Goal: Task Accomplishment & Management: Use online tool/utility

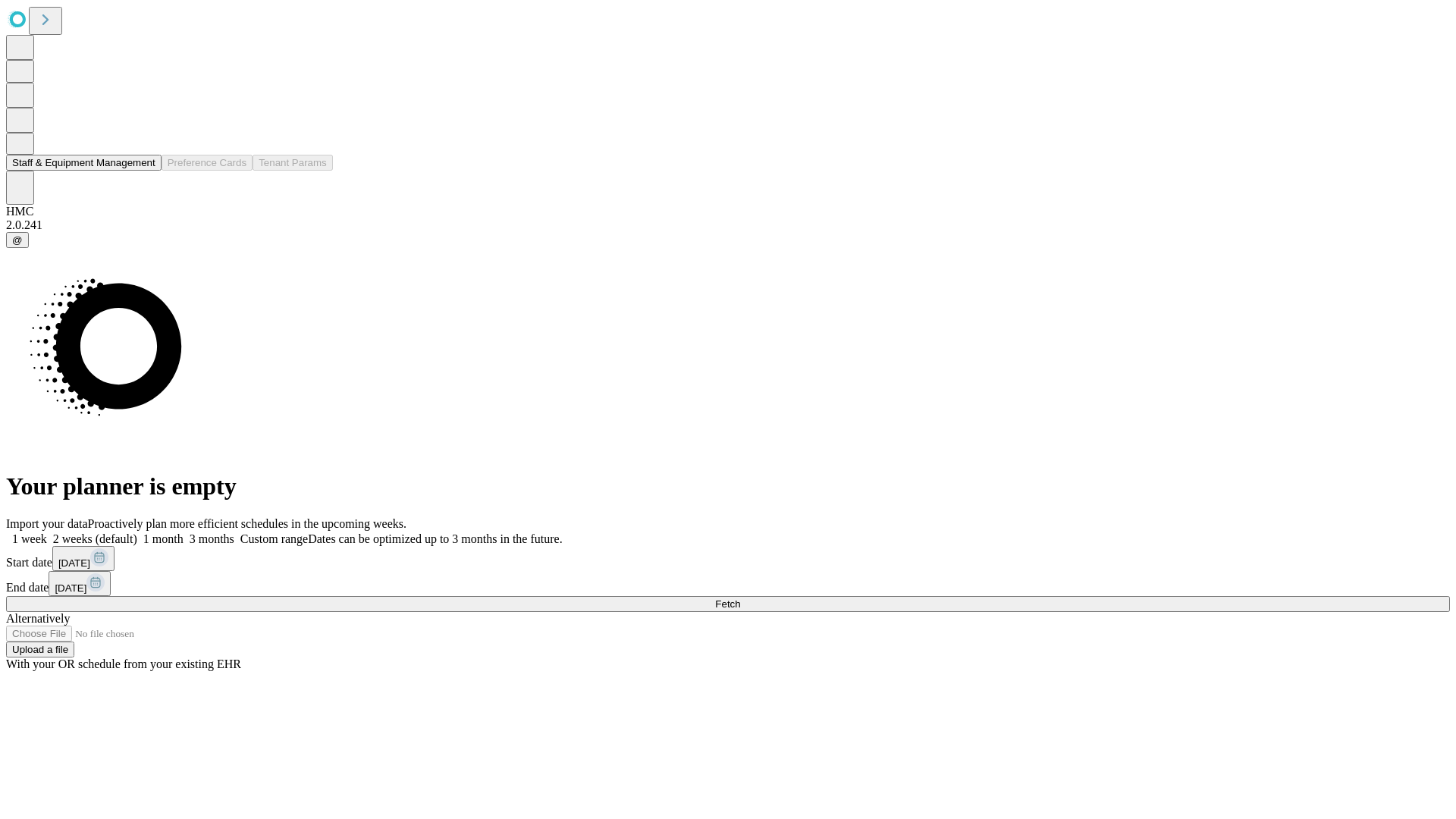
click at [142, 170] on button "Staff & Equipment Management" at bounding box center [84, 163] width 155 height 16
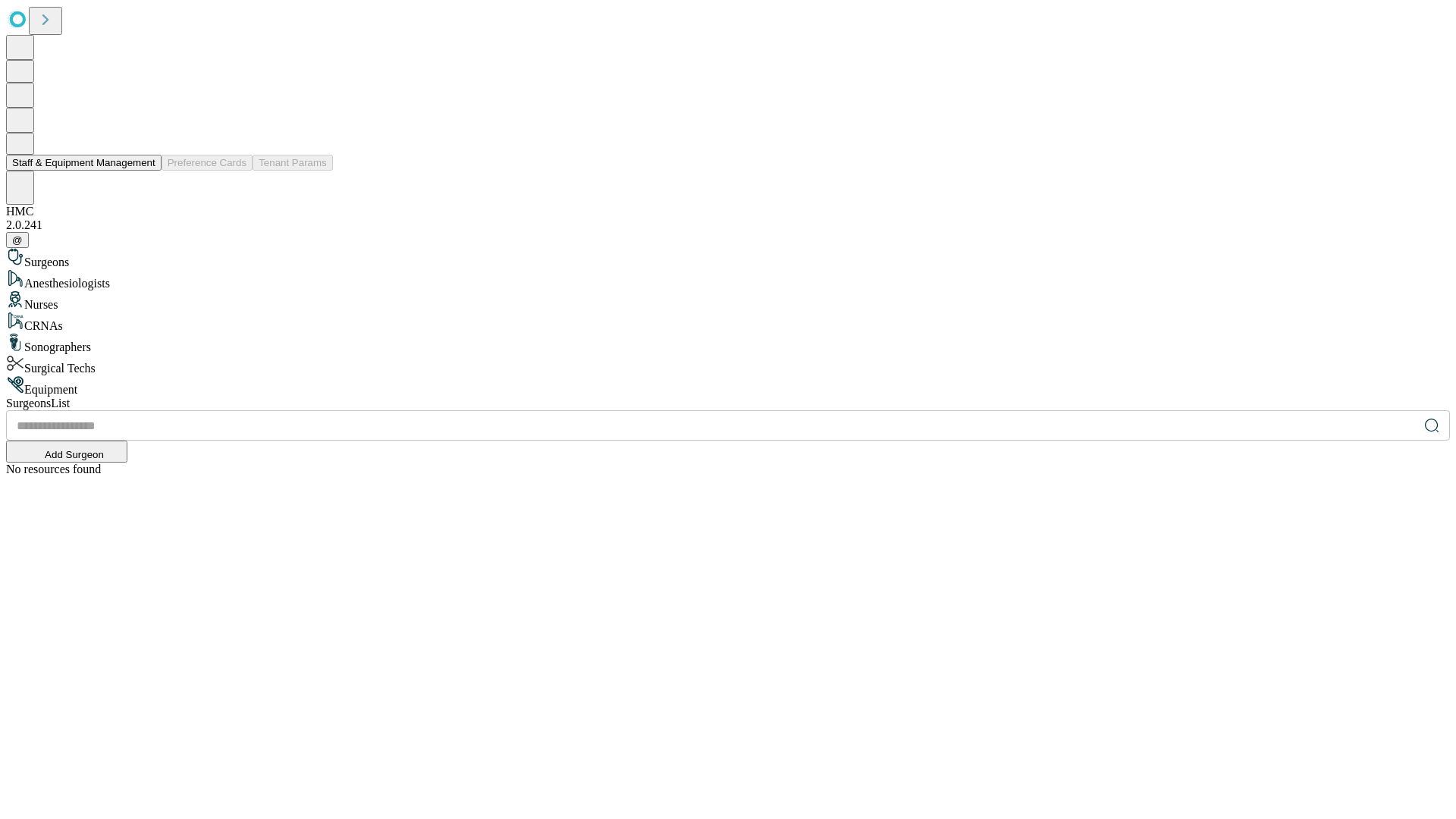
click at [145, 170] on button "Staff & Equipment Management" at bounding box center [84, 163] width 155 height 16
